Goal: Check status: Check status

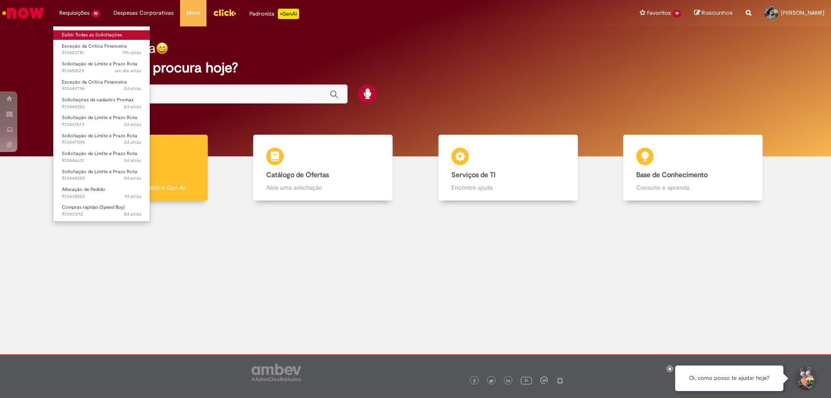
click at [88, 38] on link "Exibir Todas as Solicitações" at bounding box center [101, 35] width 97 height 10
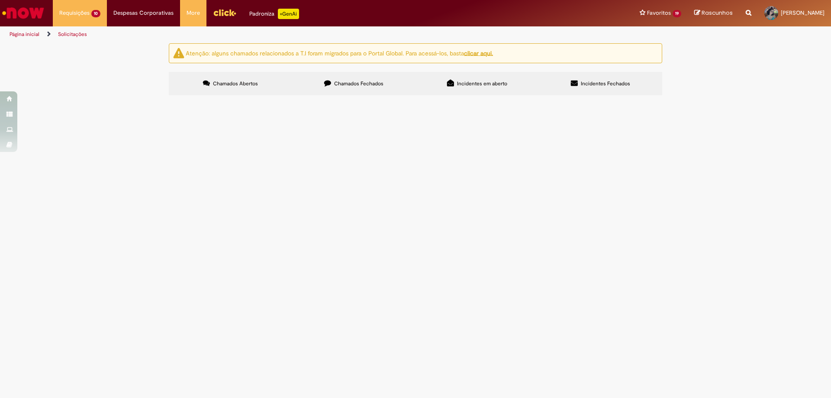
click at [367, 82] on span "Chamados Fechados" at bounding box center [358, 83] width 49 height 7
click at [0, 0] on link at bounding box center [0, 0] width 0 height 0
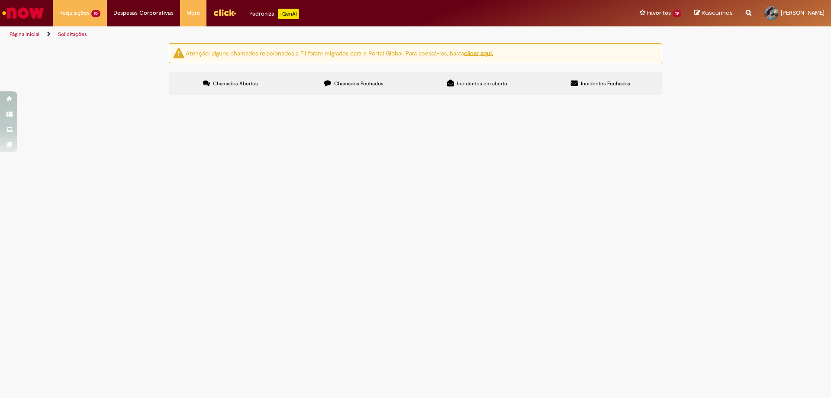
scroll to position [289, 0]
click at [0, 0] on icon at bounding box center [0, 0] width 0 height 0
click at [0, 0] on link at bounding box center [0, 0] width 0 height 0
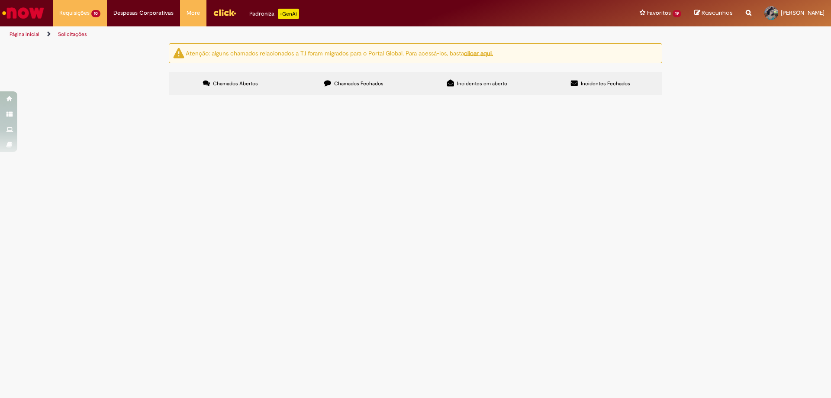
click at [0, 0] on link at bounding box center [0, 0] width 0 height 0
click at [0, 0] on icon at bounding box center [0, 0] width 0 height 0
click at [0, 0] on span "Bom dia, solicito PO para ORÇAMENTO MANUTENÇÃO EM EXTINTORES DE INCÊNDIO." at bounding box center [0, 0] width 0 height 0
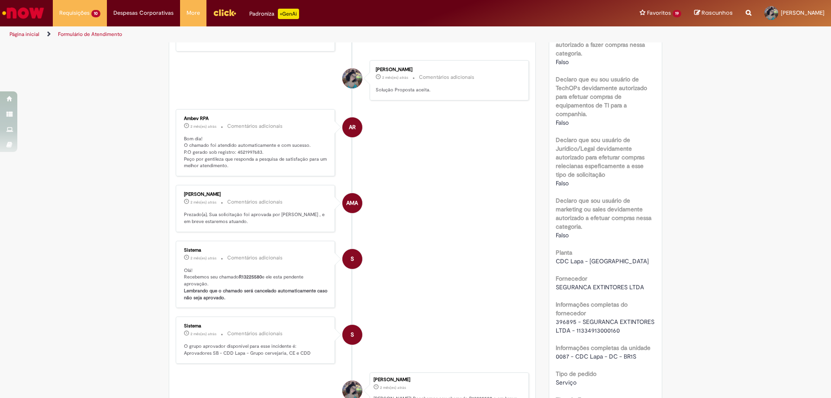
scroll to position [440, 0]
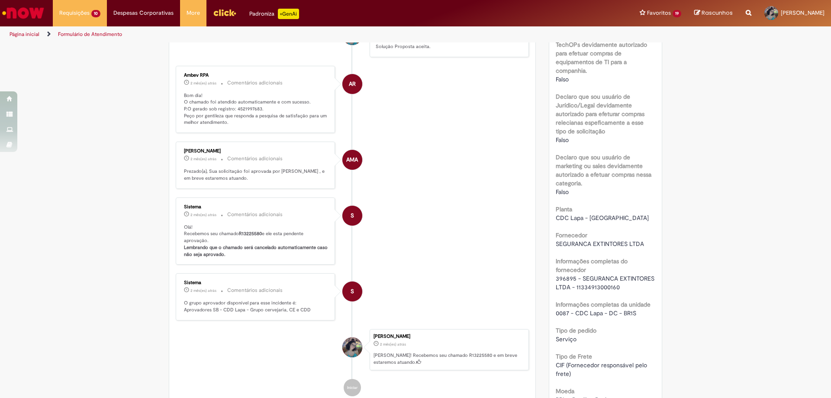
click at [242, 106] on p "Bom dia! O chamado foi atendido automaticamente e com sucesso. P.O gerado sob r…" at bounding box center [256, 109] width 144 height 34
copy p "4521997683"
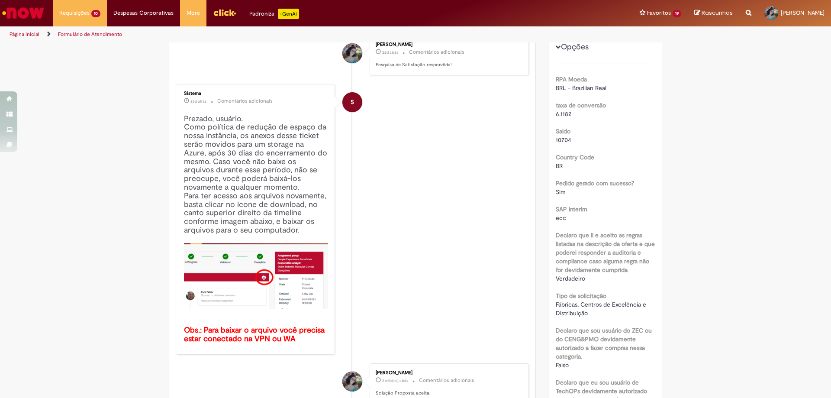
scroll to position [0, 0]
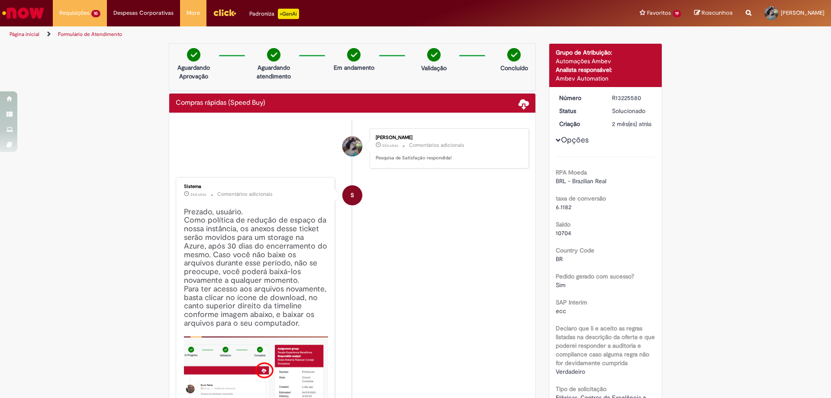
drag, startPoint x: 610, startPoint y: 97, endPoint x: 640, endPoint y: 97, distance: 30.3
click at [640, 97] on dd "R13225580" at bounding box center [632, 98] width 53 height 9
copy div "R13225580"
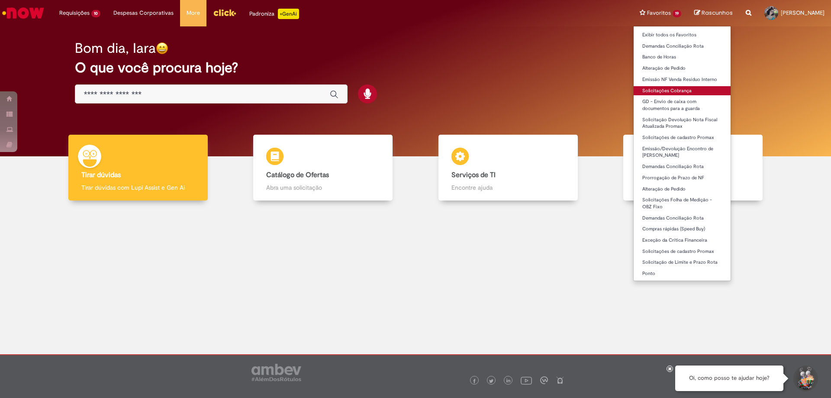
click at [668, 94] on link "Solicitações Cobrança" at bounding box center [682, 91] width 97 height 10
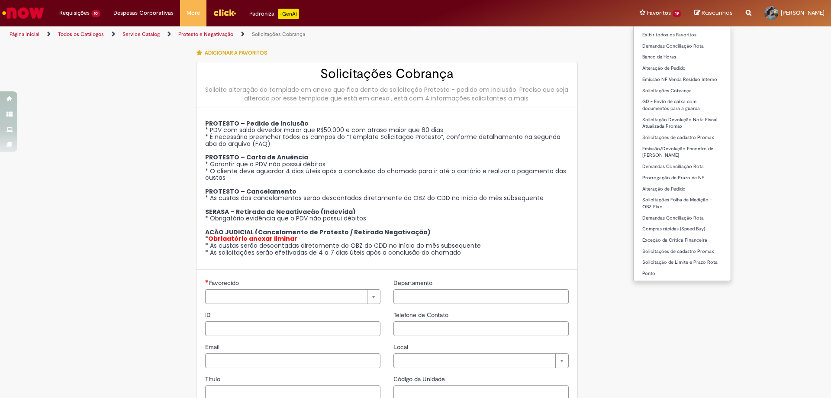
type input "********"
type input "**********"
type input "****"
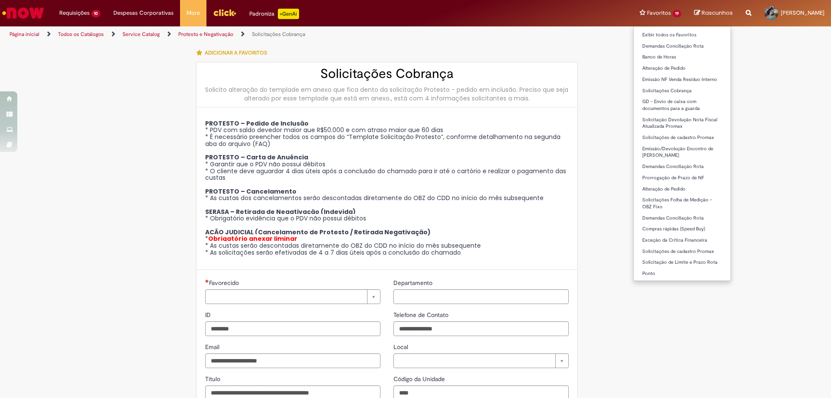
type input "**********"
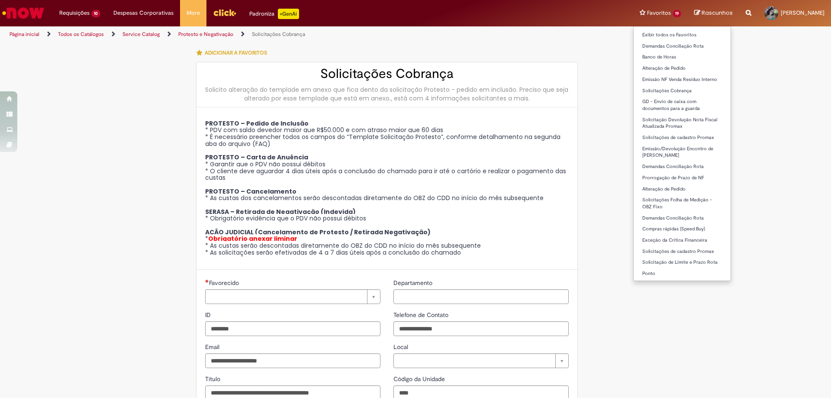
type input "**********"
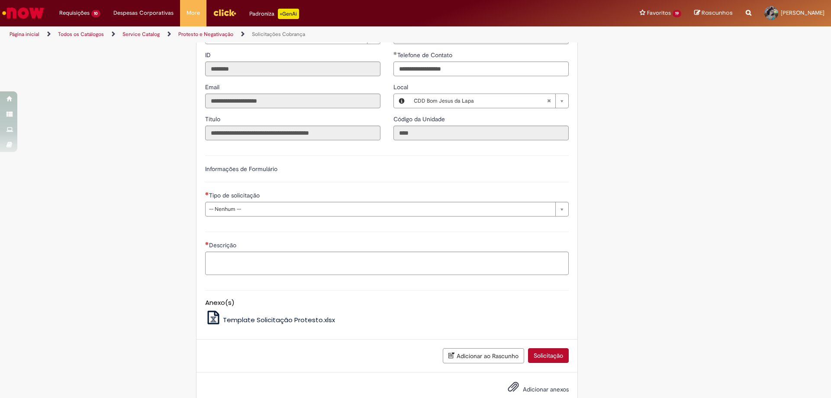
scroll to position [281, 0]
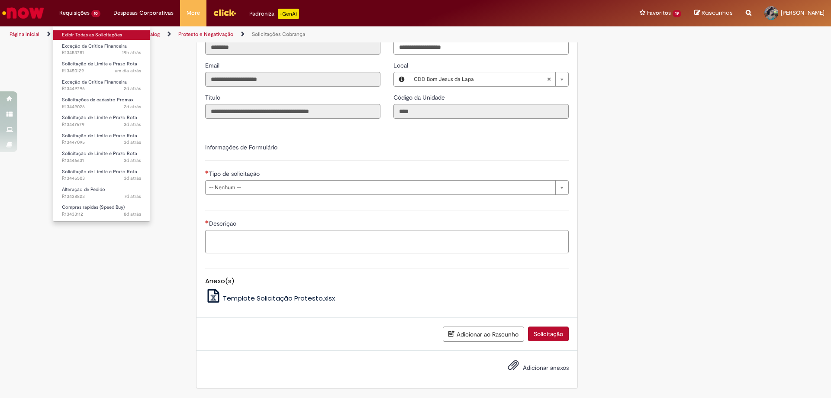
click at [98, 36] on link "Exibir Todas as Solicitações" at bounding box center [101, 35] width 97 height 10
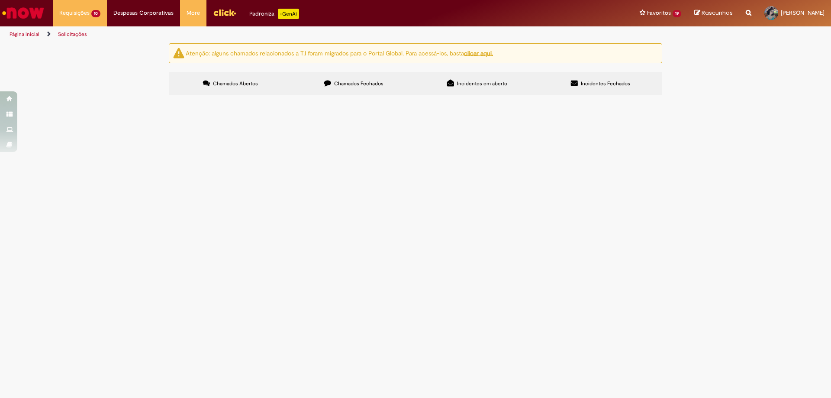
click at [389, 75] on label "Chamados Fechados" at bounding box center [353, 83] width 123 height 23
click at [0, 0] on link at bounding box center [0, 0] width 0 height 0
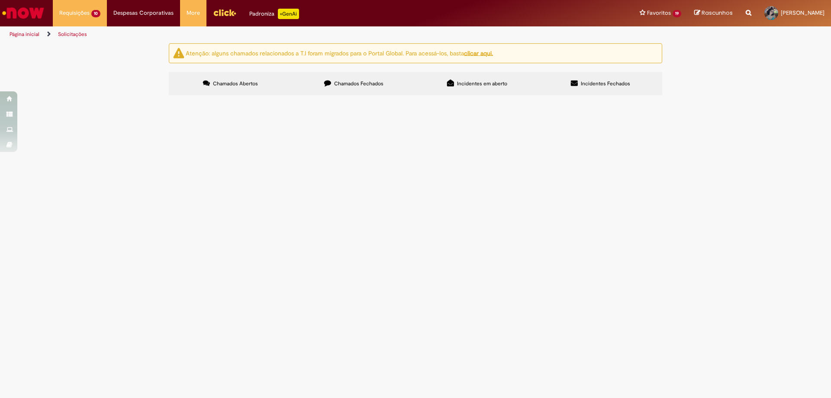
scroll to position [0, 0]
drag, startPoint x: 220, startPoint y: 202, endPoint x: 244, endPoint y: 212, distance: 25.8
click at [0, 0] on td "Solicitação de numerário" at bounding box center [0, 0] width 0 height 0
